Goal: Check status: Check status

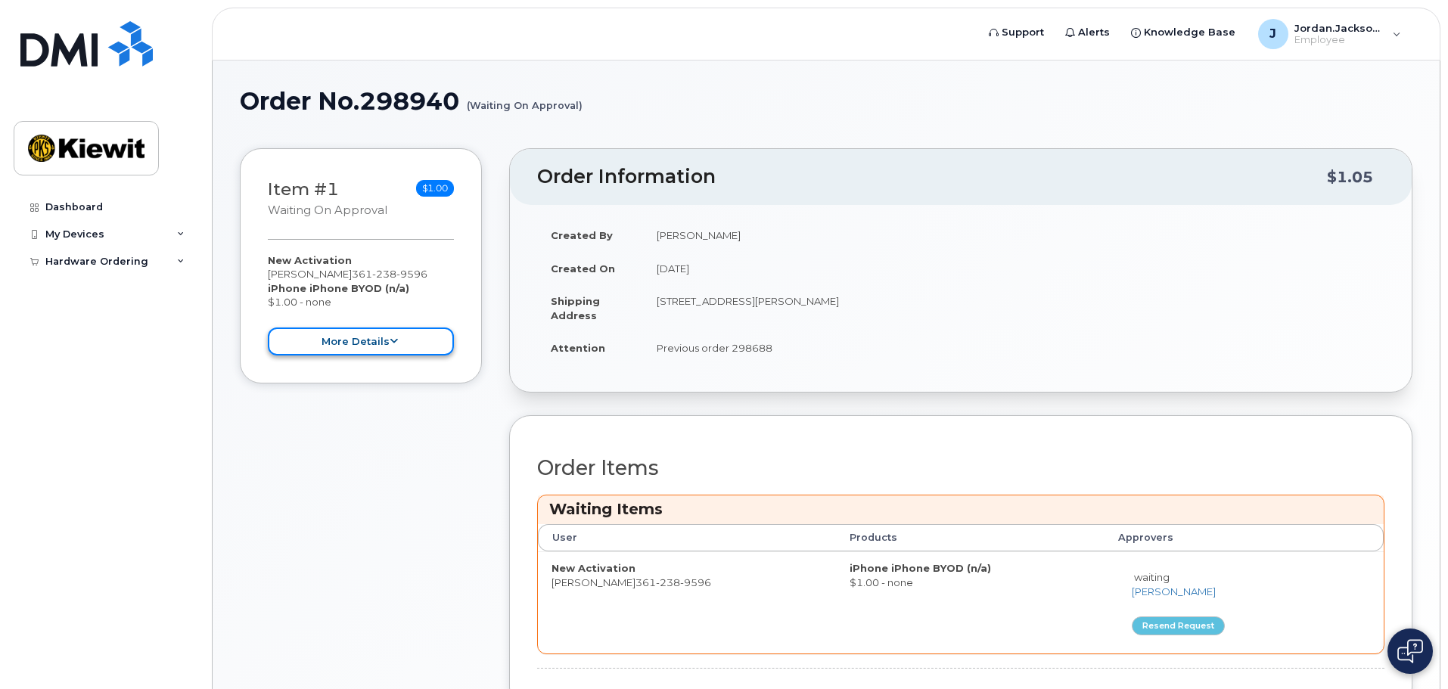
click at [369, 352] on button "more details" at bounding box center [361, 342] width 186 height 28
